Goal: Information Seeking & Learning: Learn about a topic

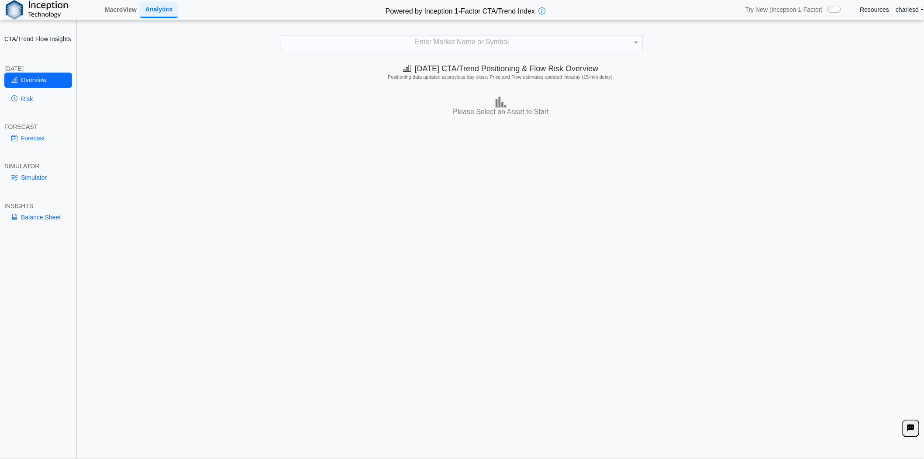
click at [437, 42] on div "Enter Market Name or Symbol" at bounding box center [462, 42] width 362 height 15
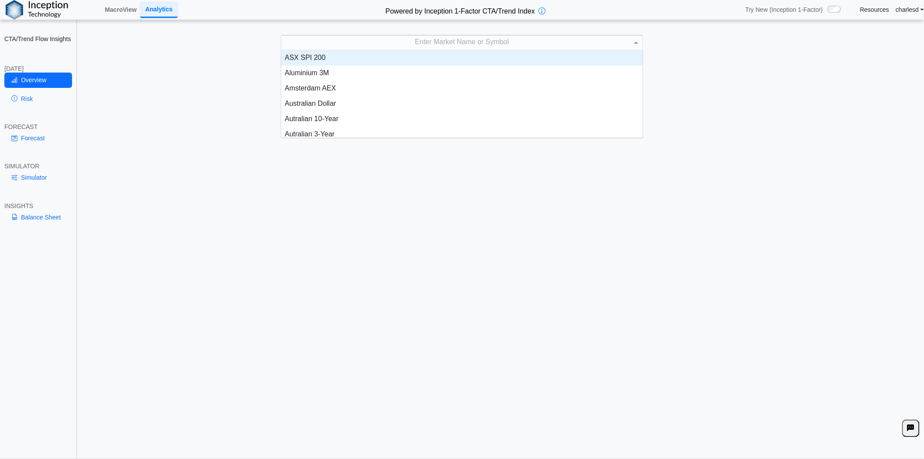
scroll to position [80, 354]
type input "***"
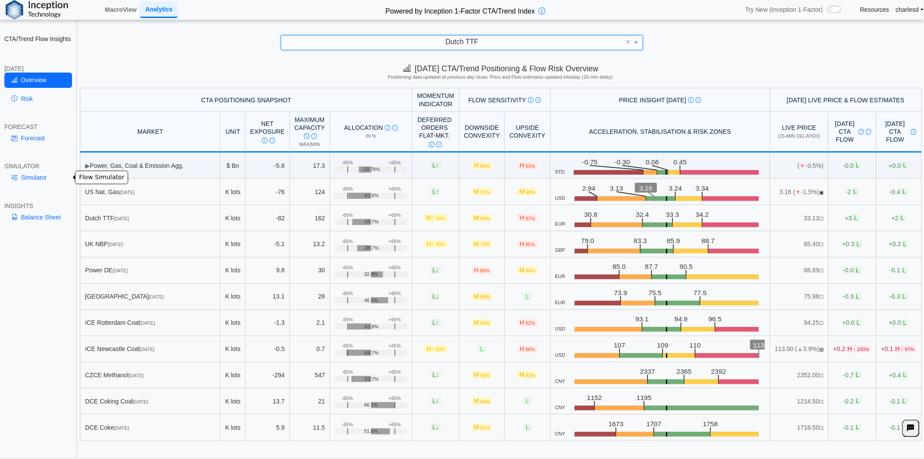
click at [35, 173] on link "Simulator" at bounding box center [38, 177] width 68 height 15
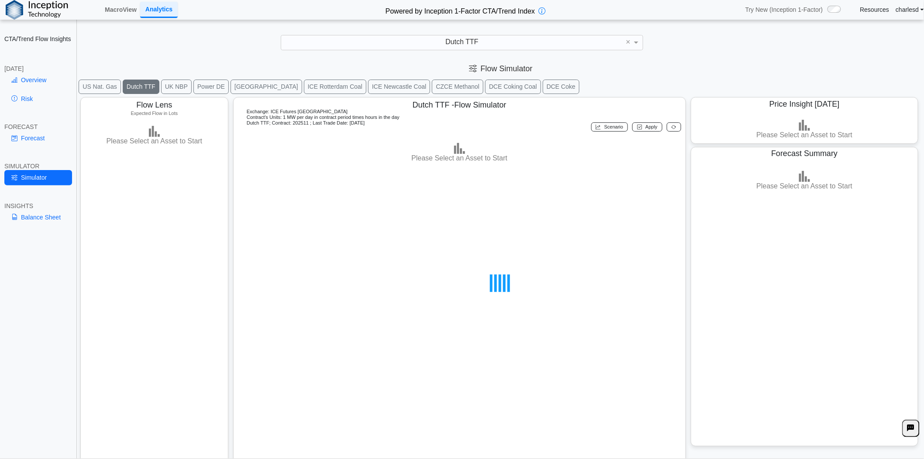
click at [233, 88] on button "[GEOGRAPHIC_DATA]" at bounding box center [267, 87] width 72 height 14
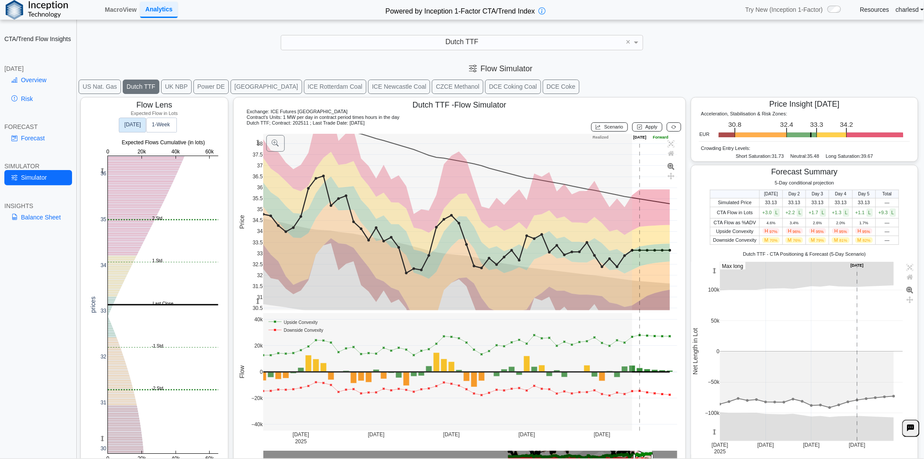
click at [231, 84] on button "[GEOGRAPHIC_DATA]" at bounding box center [267, 87] width 72 height 14
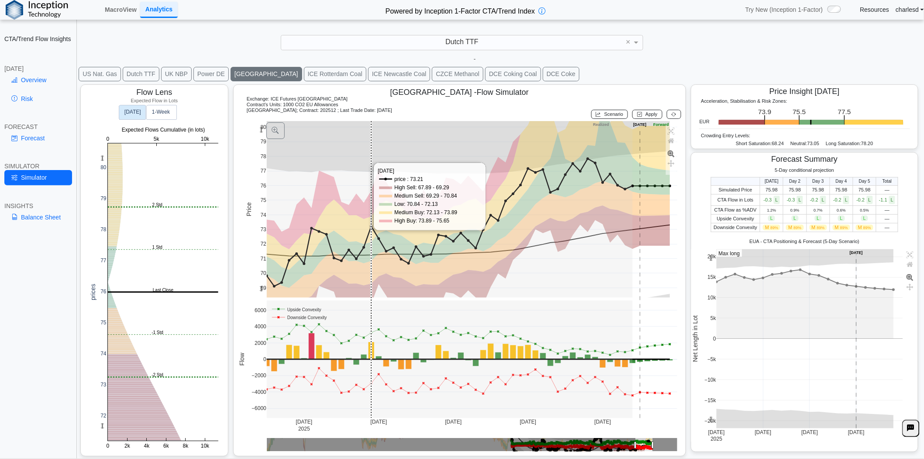
scroll to position [0, 0]
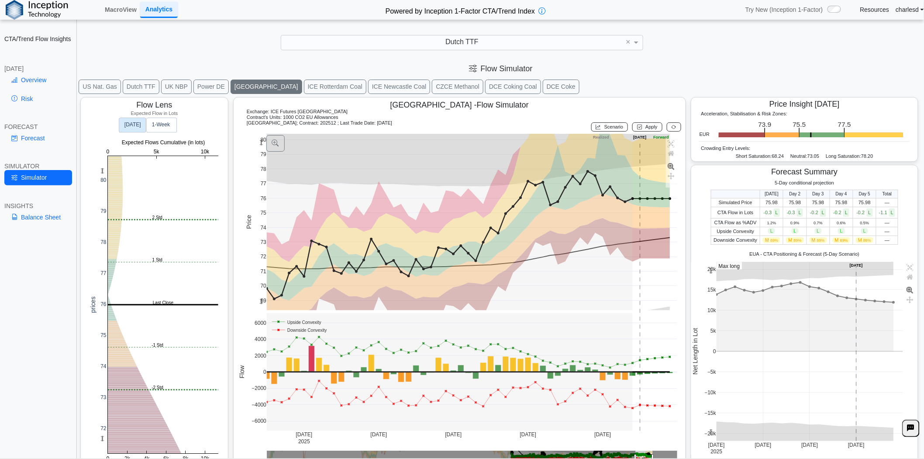
click at [391, 51] on div "**********" at bounding box center [462, 234] width 924 height 469
click at [388, 44] on div "Dutch TTF" at bounding box center [462, 42] width 362 height 15
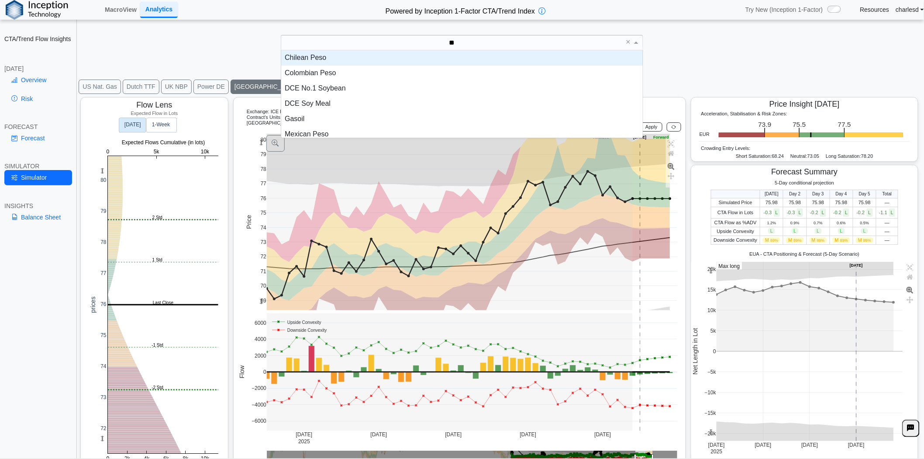
type input "***"
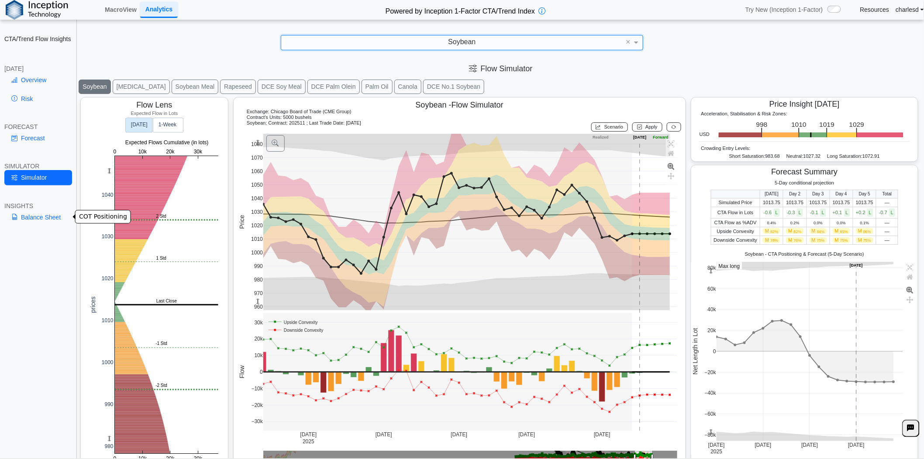
click at [41, 218] on link "Balance Sheet" at bounding box center [38, 217] width 68 height 15
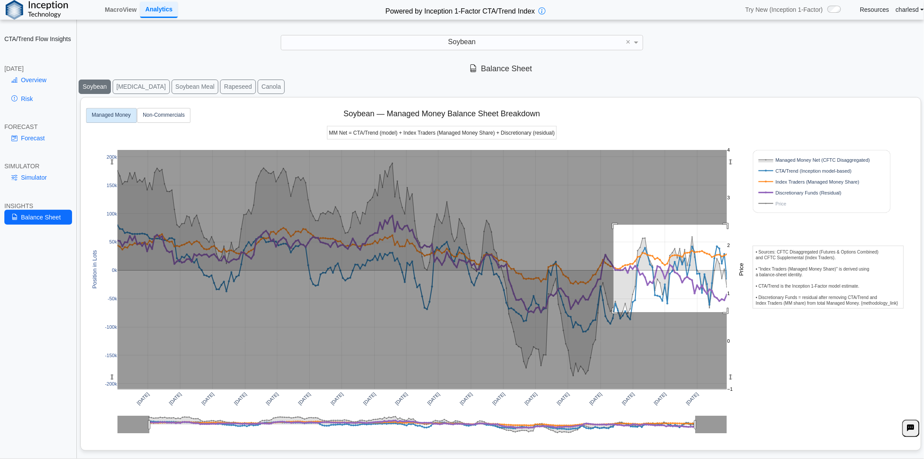
drag, startPoint x: 614, startPoint y: 225, endPoint x: 733, endPoint y: 317, distance: 150.1
click at [735, 315] on g at bounding box center [422, 269] width 628 height 257
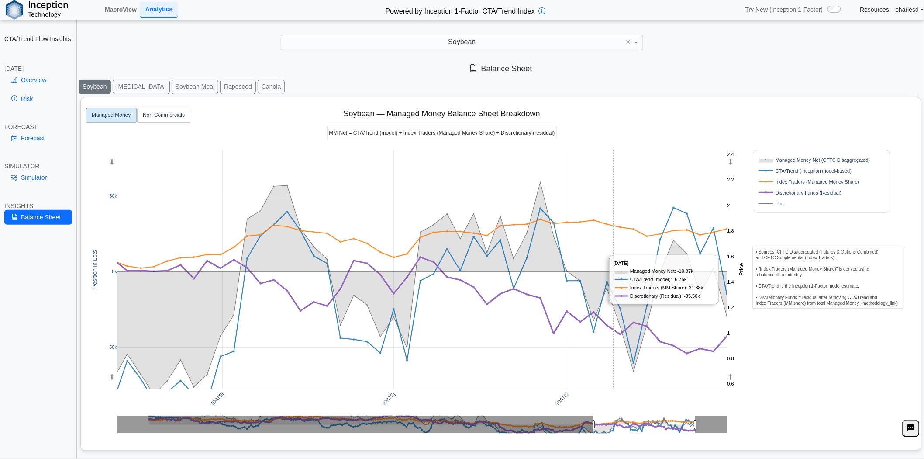
scroll to position [10, 0]
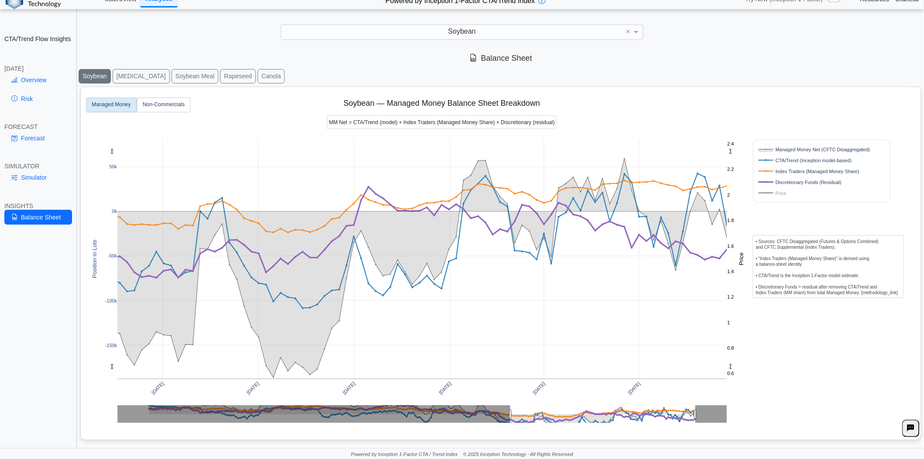
drag, startPoint x: 114, startPoint y: 366, endPoint x: 104, endPoint y: 268, distance: 98.4
click at [104, 268] on div "[DATE] [DATE] [DATE] [DATE] [DATE] [DATE] -50k 0k 50k -100k -150k 1 2 0.6 0.8 1…" at bounding box center [497, 261] width 825 height 349
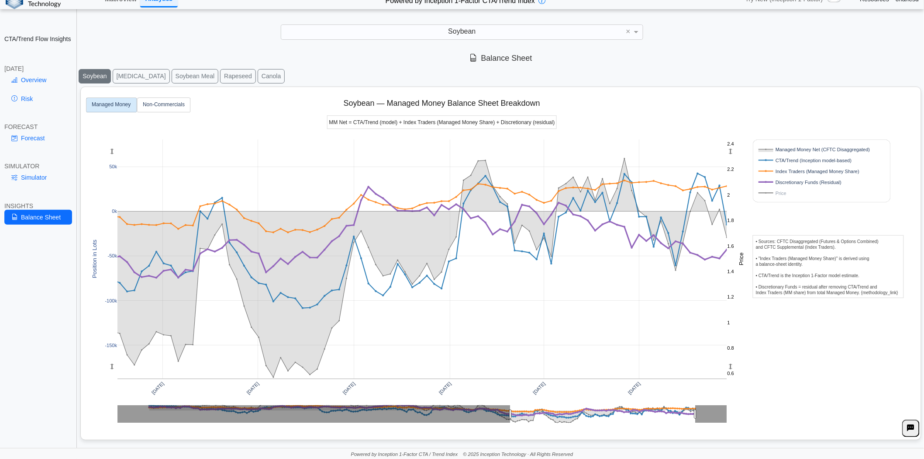
click at [447, 31] on div "Soybean" at bounding box center [462, 32] width 362 height 15
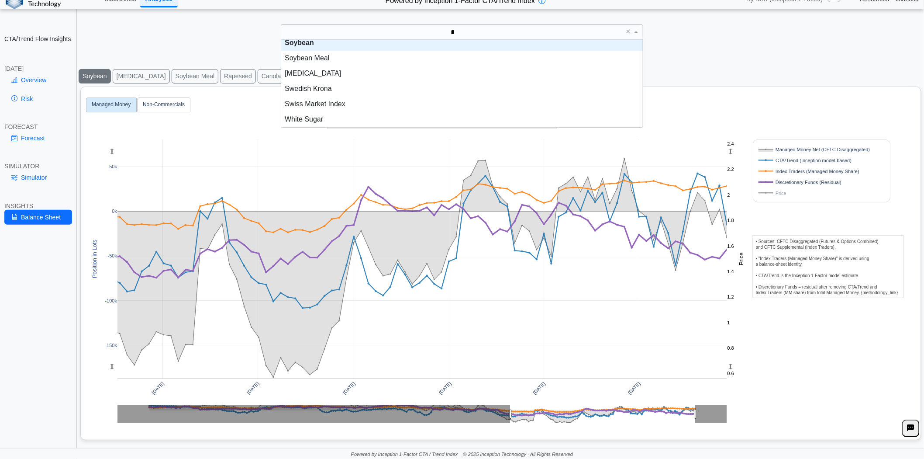
scroll to position [0, 0]
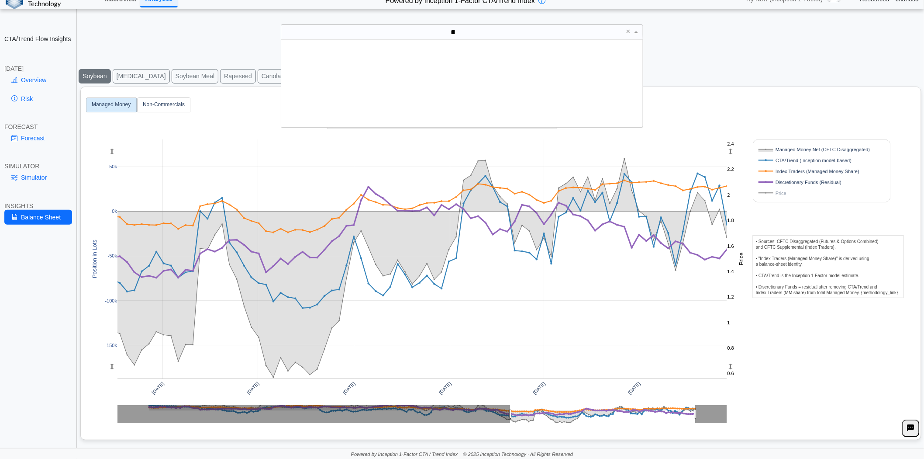
type input "***"
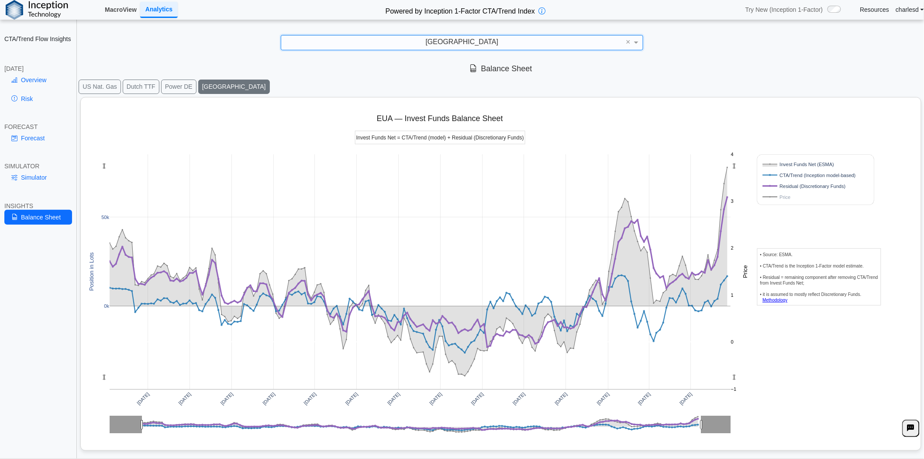
click at [119, 12] on link "MacroView" at bounding box center [120, 9] width 39 height 15
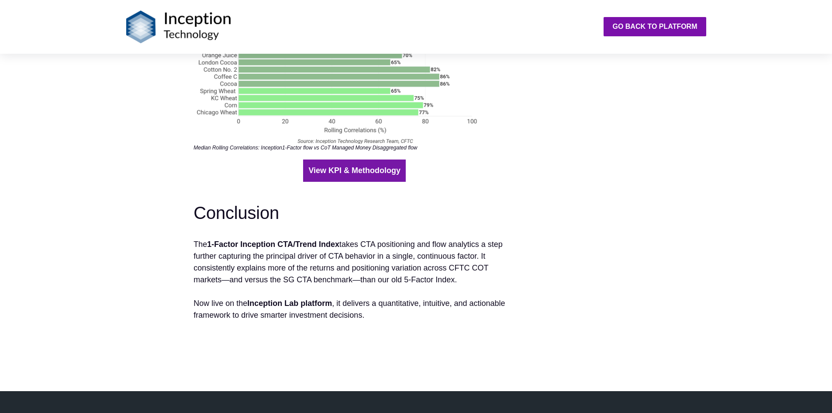
scroll to position [1966, 0]
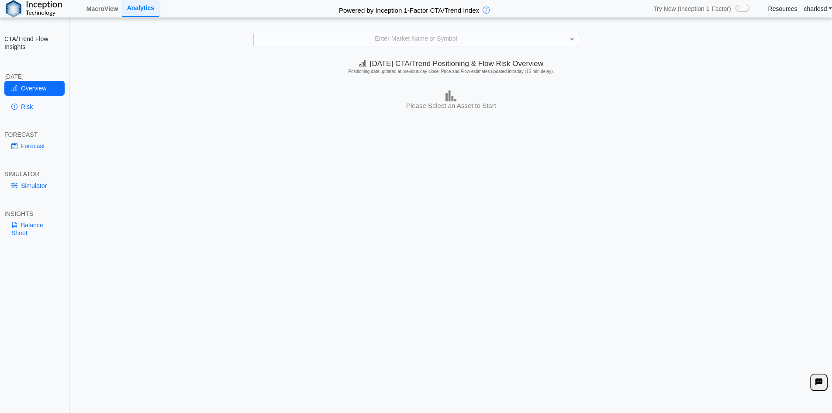
click at [351, 38] on div "Enter Market Name or Symbol" at bounding box center [416, 39] width 325 height 12
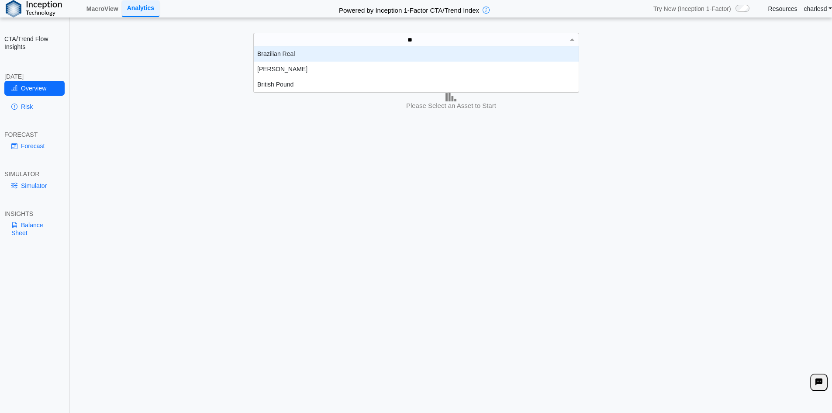
scroll to position [9, 318]
type input "****"
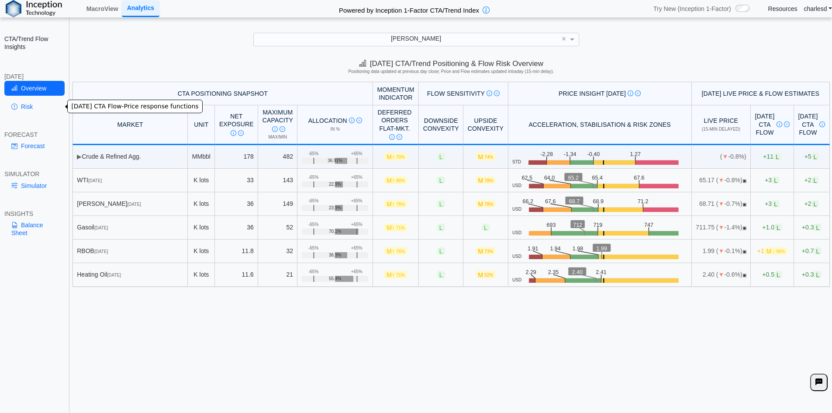
click at [30, 111] on link "Risk" at bounding box center [34, 106] width 60 height 15
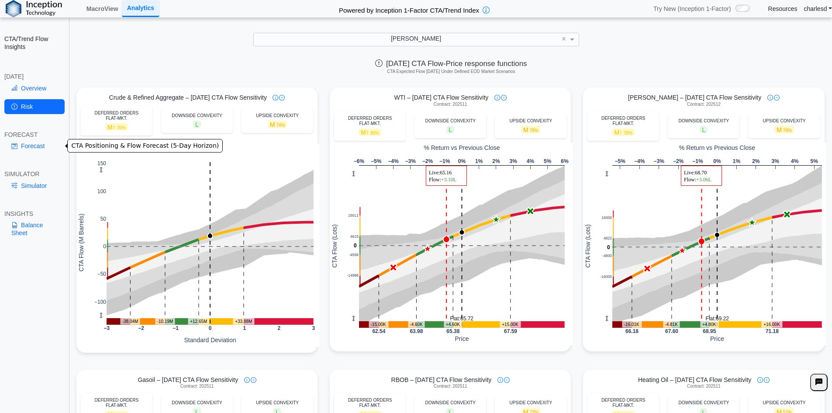
click at [40, 144] on link "Forecast" at bounding box center [34, 145] width 60 height 15
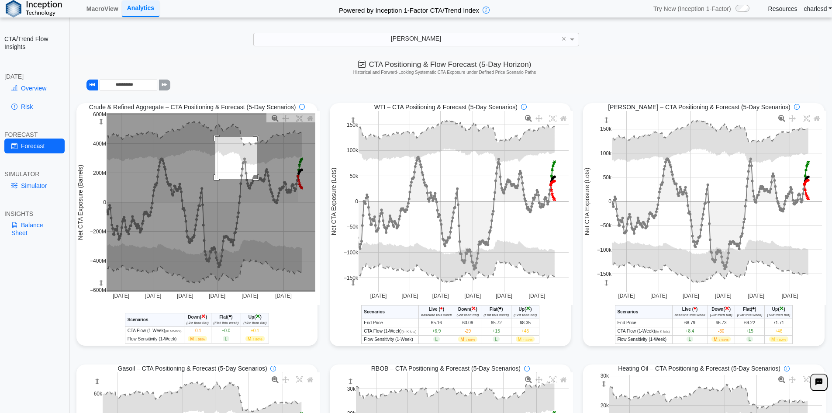
drag, startPoint x: 214, startPoint y: 138, endPoint x: 256, endPoint y: 178, distance: 58.4
click at [256, 179] on rect at bounding box center [211, 202] width 209 height 179
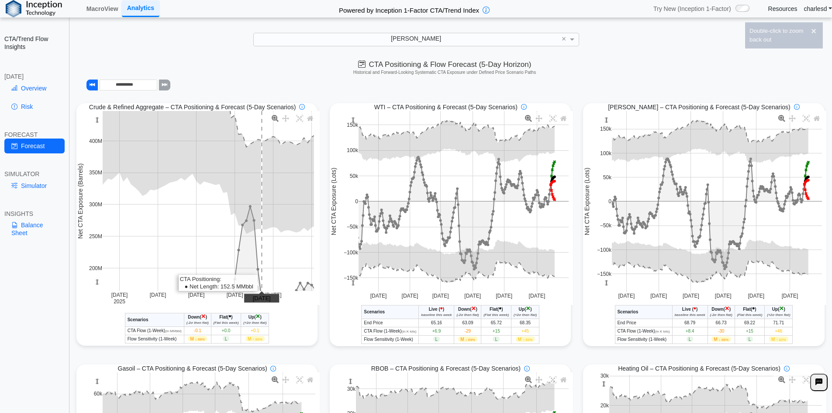
click at [260, 181] on rect at bounding box center [208, 201] width 211 height 180
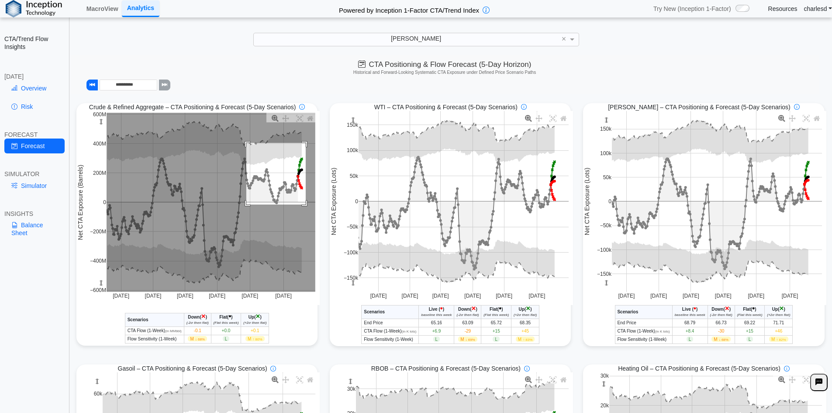
drag, startPoint x: 245, startPoint y: 144, endPoint x: 304, endPoint y: 205, distance: 85.6
click at [304, 205] on rect at bounding box center [211, 202] width 209 height 179
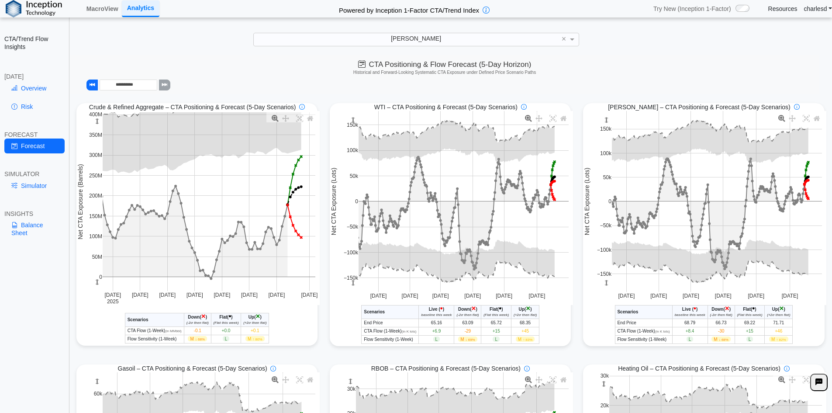
drag, startPoint x: 95, startPoint y: 284, endPoint x: 96, endPoint y: 276, distance: 7.9
click at [96, 276] on rect at bounding box center [96, 282] width 7 height 18
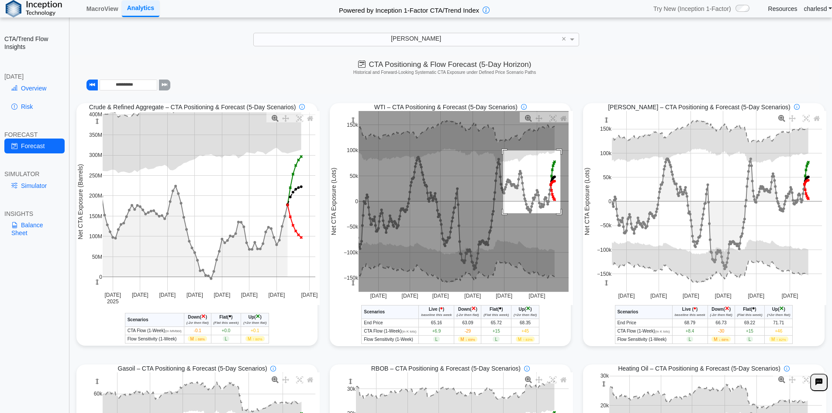
drag, startPoint x: 500, startPoint y: 151, endPoint x: 557, endPoint y: 215, distance: 86.0
click at [557, 215] on rect at bounding box center [464, 201] width 210 height 181
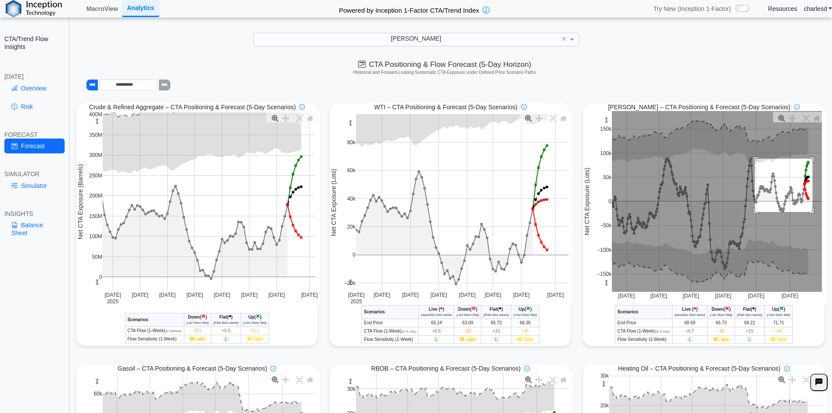
drag, startPoint x: 751, startPoint y: 159, endPoint x: 808, endPoint y: 213, distance: 78.5
click at [808, 213] on rect at bounding box center [717, 201] width 210 height 181
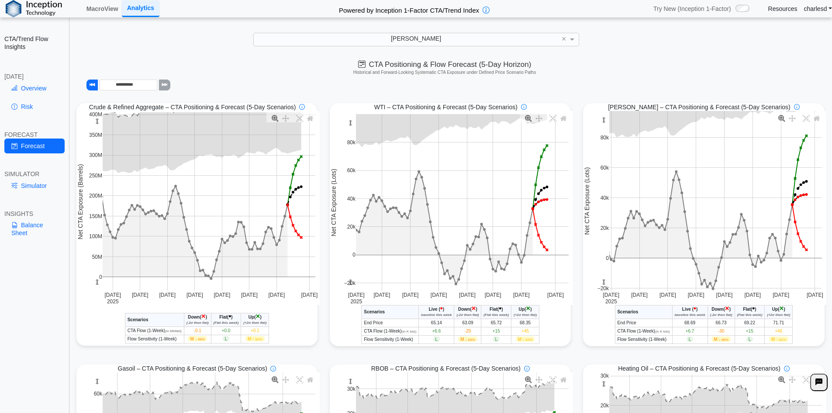
drag, startPoint x: 601, startPoint y: 122, endPoint x: 601, endPoint y: 136, distance: 13.5
click at [601, 136] on g at bounding box center [716, 201] width 231 height 198
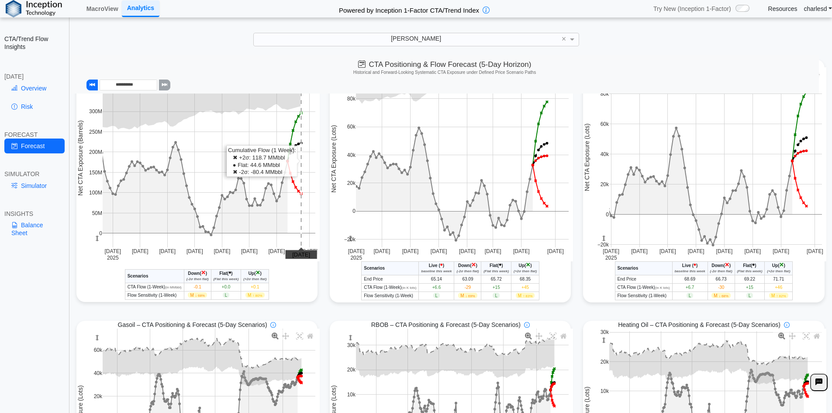
scroll to position [0, 0]
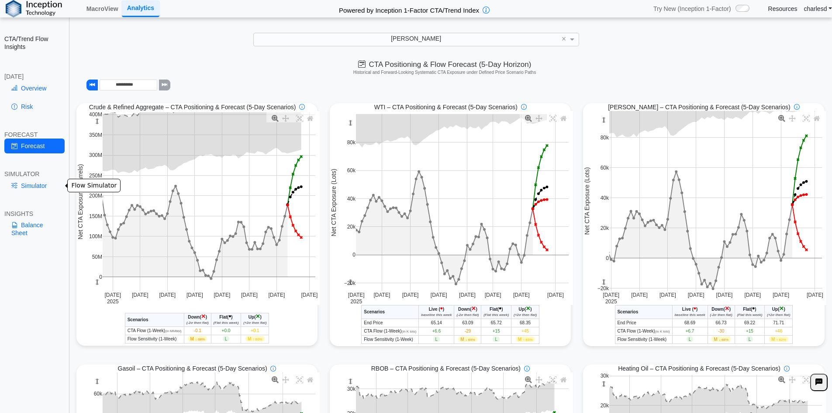
click at [35, 180] on link "Simulator" at bounding box center [34, 185] width 60 height 15
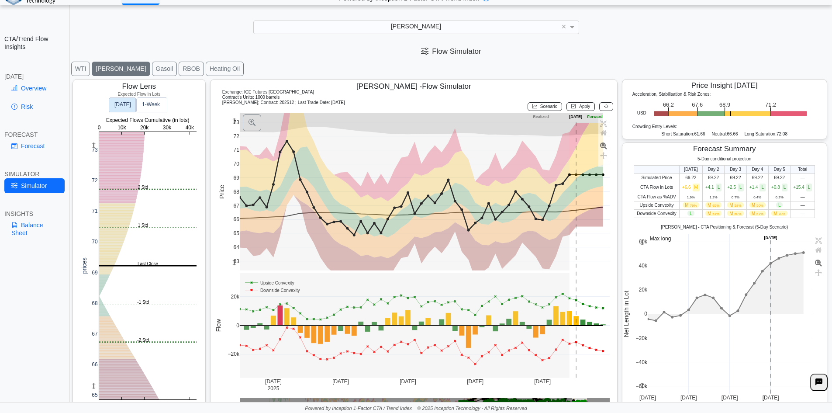
scroll to position [14, 0]
